Goal: Navigation & Orientation: Find specific page/section

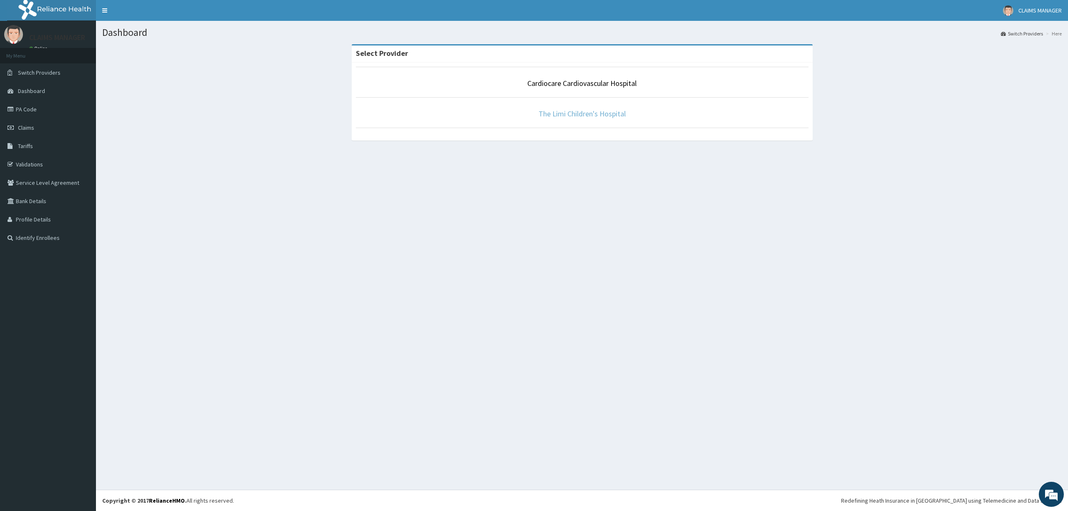
click at [568, 109] on link "The Limi Children's Hospital" at bounding box center [582, 114] width 87 height 10
